Goal: Find specific fact: Find contact information

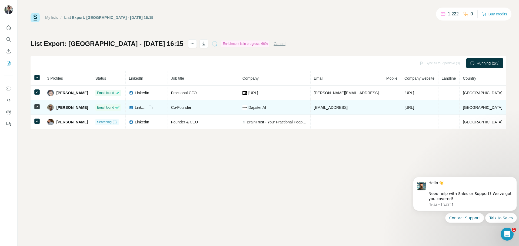
drag, startPoint x: 361, startPoint y: 107, endPoint x: 325, endPoint y: 109, distance: 36.8
click at [325, 109] on td "[EMAIL_ADDRESS]" at bounding box center [346, 107] width 72 height 15
copy span "[EMAIL_ADDRESS]"
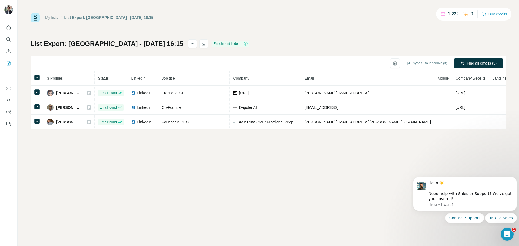
click at [328, 61] on div "Sync all to Pipedrive (3) Find all emails (3)" at bounding box center [268, 63] width 475 height 15
click at [515, 181] on button "Dismiss notification" at bounding box center [514, 178] width 7 height 7
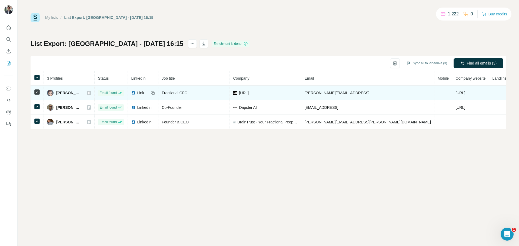
drag, startPoint x: 356, startPoint y: 93, endPoint x: 319, endPoint y: 93, distance: 37.3
click at [319, 93] on tr "[PERSON_NAME] Email found LinkedIn Fractional CFO [URL] [PERSON_NAME][EMAIL_ADD…" at bounding box center [293, 93] width 525 height 15
copy tr "[PERSON_NAME][EMAIL_ADDRESS]"
